Goal: Check status

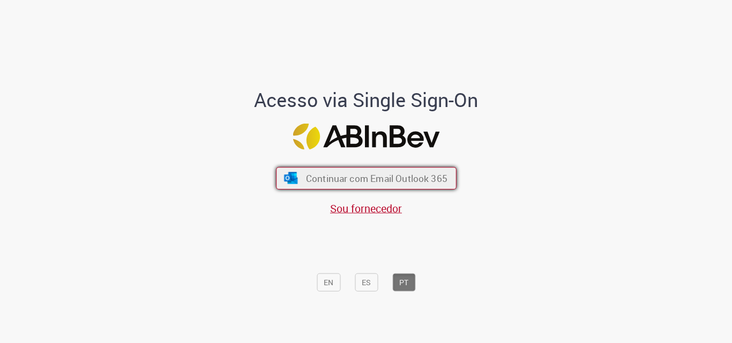
click at [349, 173] on span "Continuar com Email Outlook 365" at bounding box center [375, 179] width 141 height 12
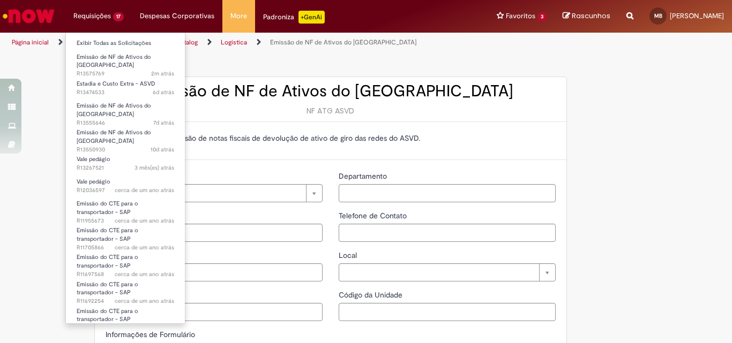
click at [100, 19] on li "Requisições 17 Exibir Todas as Solicitações Emissão de NF de Ativos do ASVD 2m …" at bounding box center [98, 16] width 66 height 32
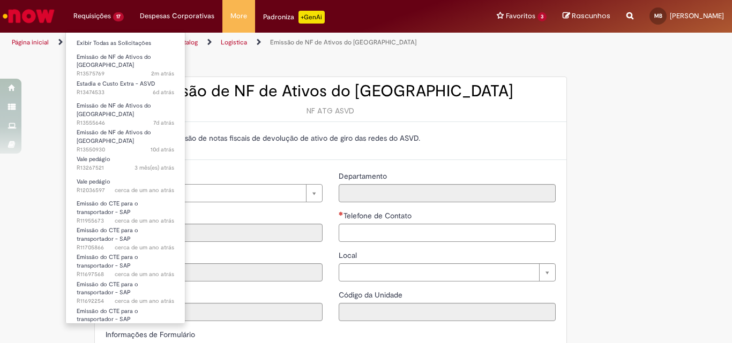
type input "**********"
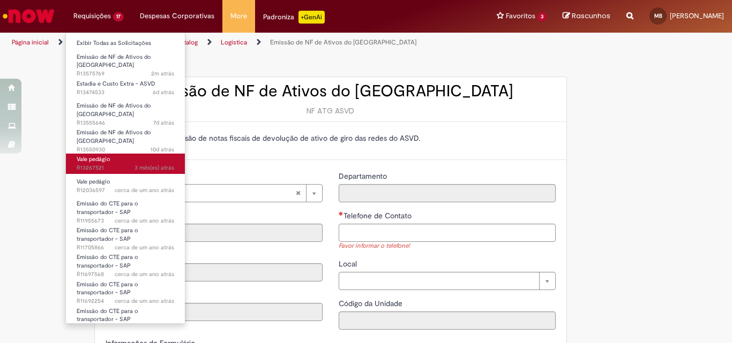
click at [103, 155] on span "Vale pedágio" at bounding box center [94, 159] width 34 height 8
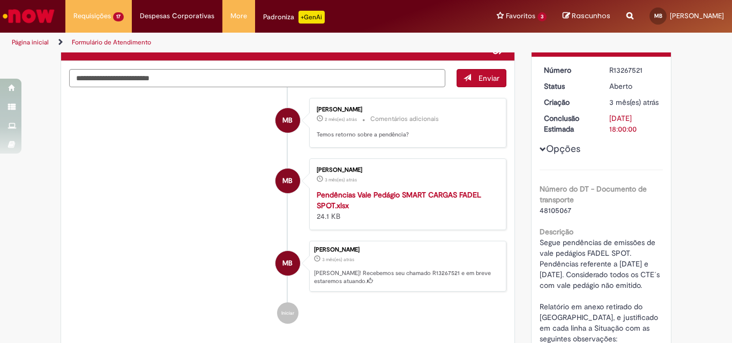
scroll to position [26, 0]
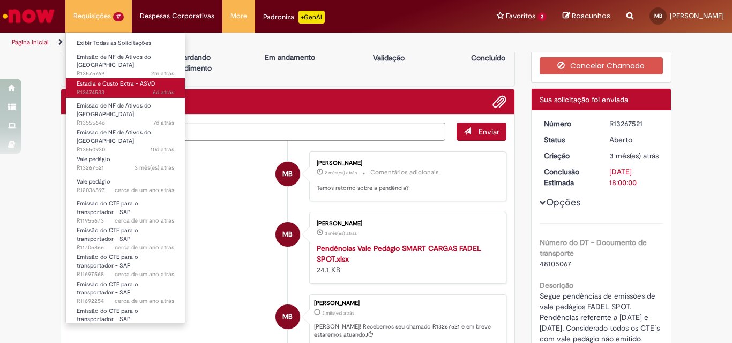
click at [109, 81] on span "Estadia e Custo Extra - ASVD" at bounding box center [116, 84] width 79 height 8
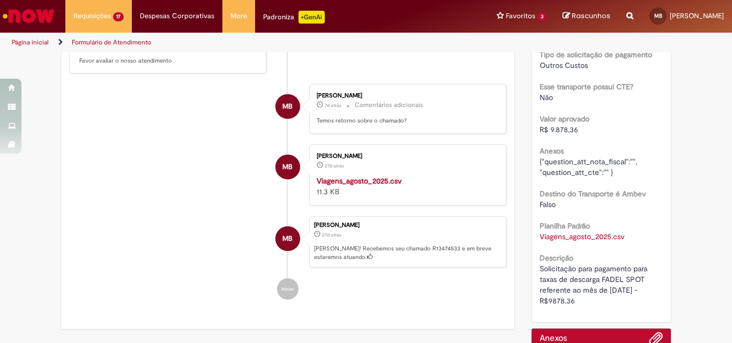
scroll to position [161, 0]
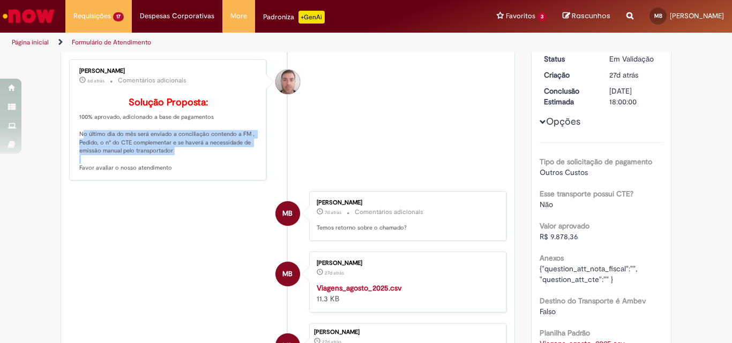
drag, startPoint x: 67, startPoint y: 147, endPoint x: 182, endPoint y: 169, distance: 117.4
click at [182, 169] on div "[PERSON_NAME] 6d atrás 6 dias atrás Comentários adicionais Solução Proposta: 10…" at bounding box center [167, 120] width 197 height 122
click at [182, 169] on p "Solução Proposta: 100% aprovado, adicionado a base de pagamentos No último dia …" at bounding box center [168, 135] width 178 height 75
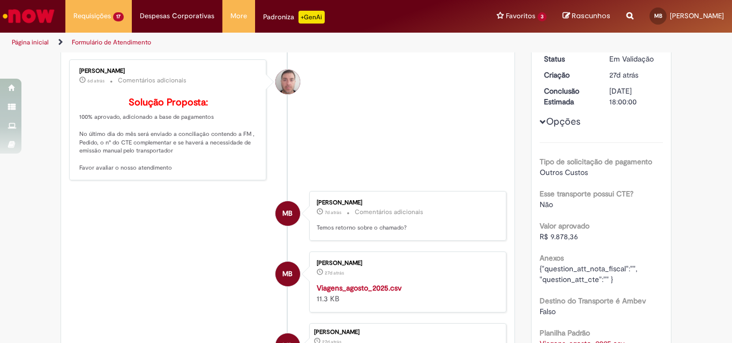
drag, startPoint x: 182, startPoint y: 169, endPoint x: 64, endPoint y: 130, distance: 124.3
click at [64, 130] on div "Enviar S Sistema 6d atrás 6 dias atrás Comentários adicionais O valor aprovado …" at bounding box center [287, 208] width 453 height 456
click at [163, 162] on p "Solução Proposta: 100% aprovado, adicionado a base de pagamentos No último dia …" at bounding box center [168, 135] width 178 height 75
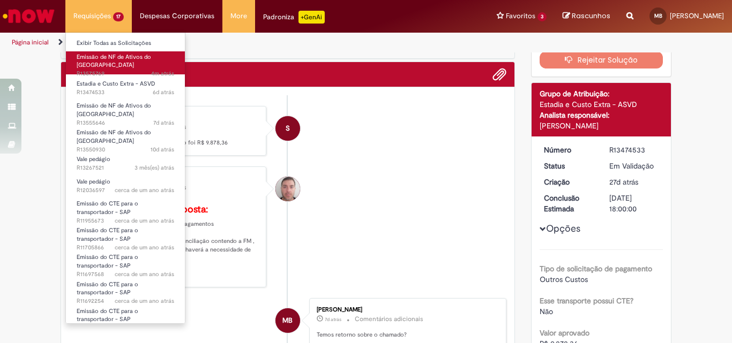
click at [119, 54] on span "Emissão de NF de Ativos do [GEOGRAPHIC_DATA]" at bounding box center [114, 61] width 74 height 17
